Goal: Information Seeking & Learning: Find specific fact

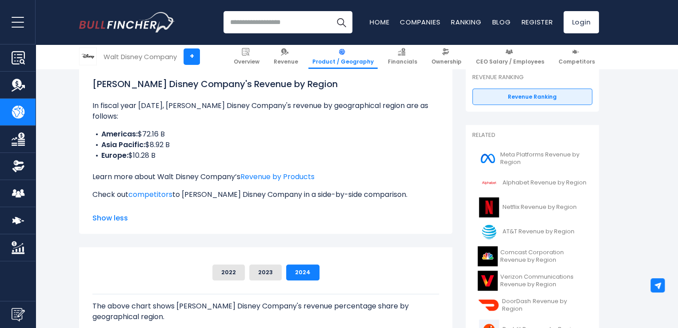
scroll to position [133, 0]
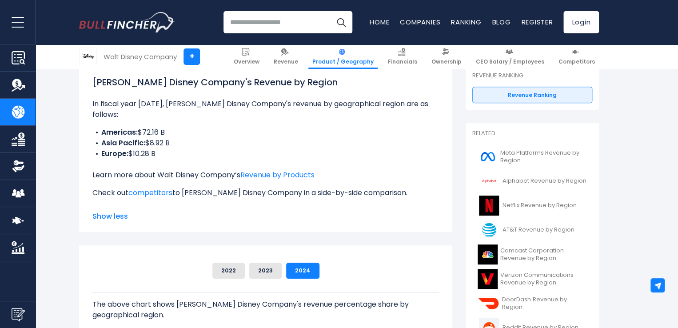
drag, startPoint x: 133, startPoint y: 144, endPoint x: 151, endPoint y: 143, distance: 17.4
click at [151, 148] on li "Europe: $10.28 B" at bounding box center [265, 153] width 347 height 11
copy li "10.28"
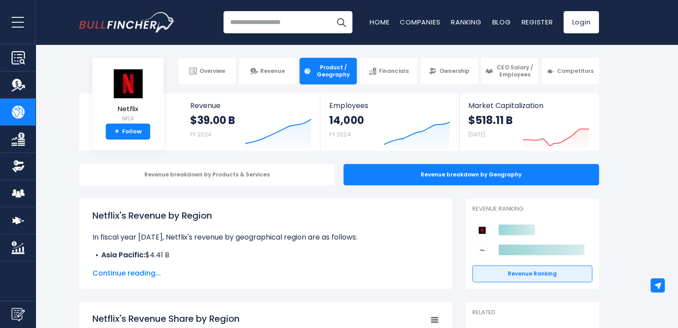
click at [153, 273] on span "Continue reading..." at bounding box center [265, 273] width 347 height 11
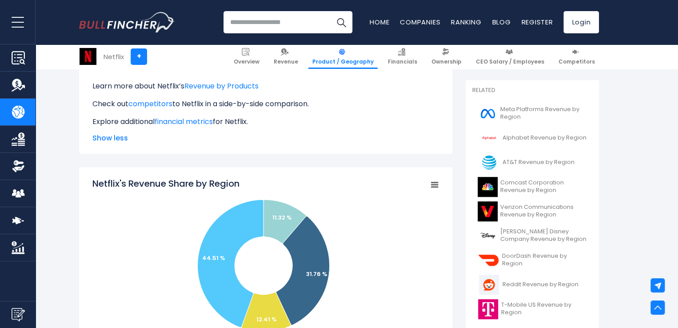
scroll to position [178, 0]
